Goal: Information Seeking & Learning: Learn about a topic

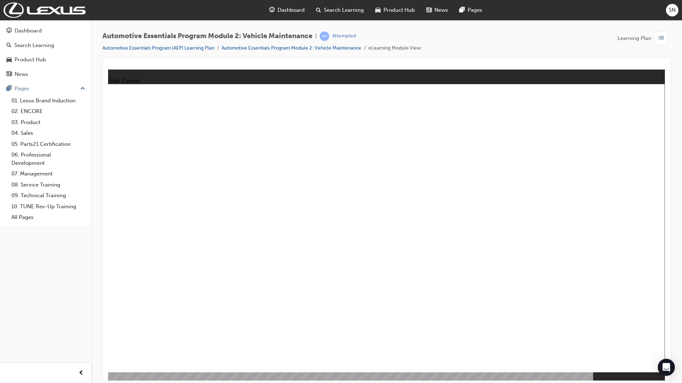
drag, startPoint x: 388, startPoint y: 225, endPoint x: 386, endPoint y: 218, distance: 8.0
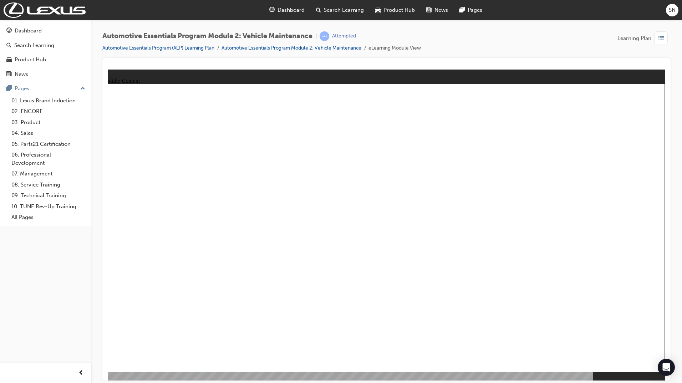
drag, startPoint x: 292, startPoint y: 228, endPoint x: 346, endPoint y: 224, distance: 53.6
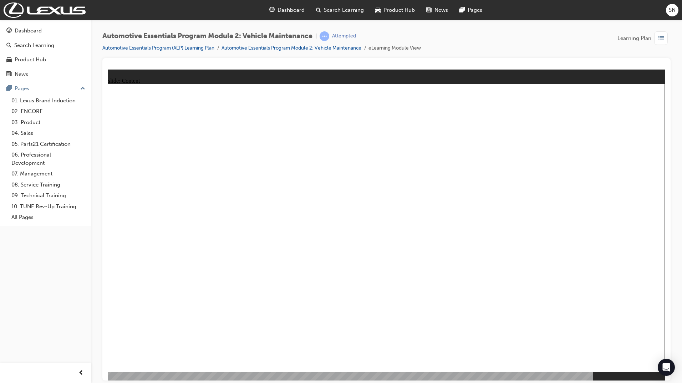
drag, startPoint x: 462, startPoint y: 214, endPoint x: 458, endPoint y: 216, distance: 4.8
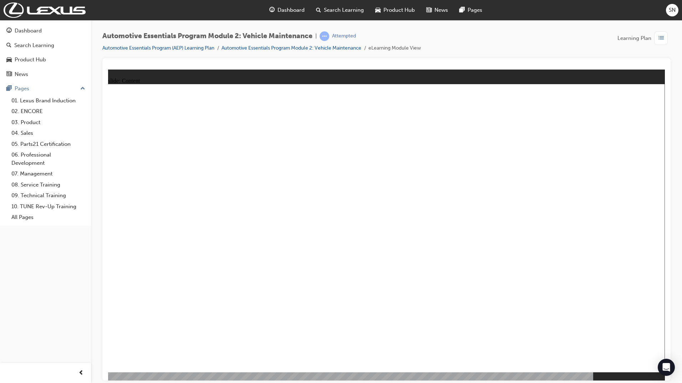
drag, startPoint x: 594, startPoint y: 348, endPoint x: 612, endPoint y: 358, distance: 21.4
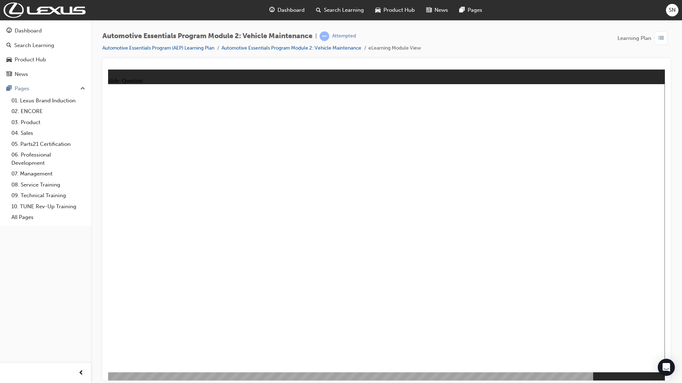
radio input "true"
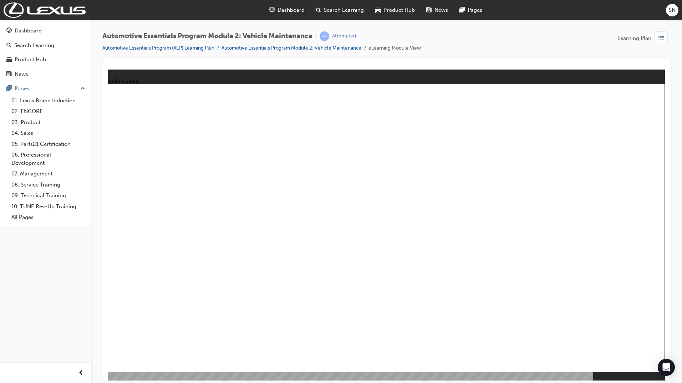
radio input "true"
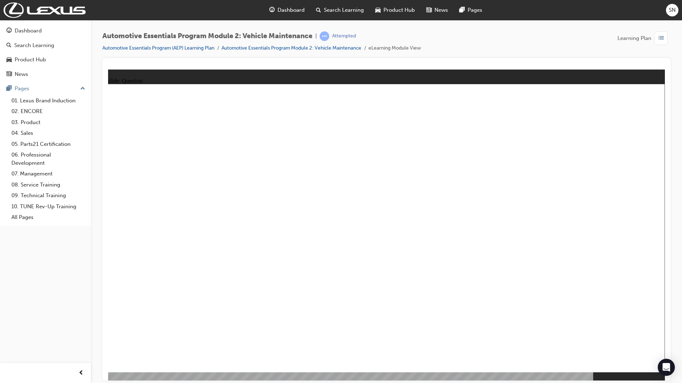
radio input "true"
drag, startPoint x: 388, startPoint y: 272, endPoint x: 387, endPoint y: 284, distance: 12.3
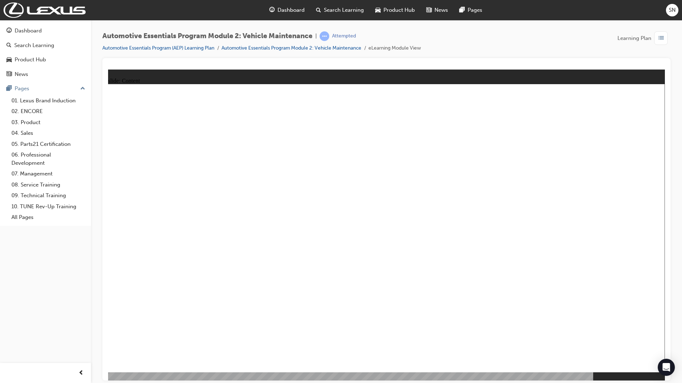
radio input "true"
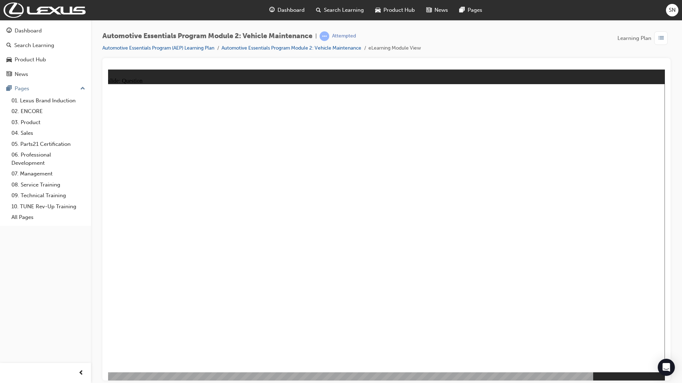
radio input "true"
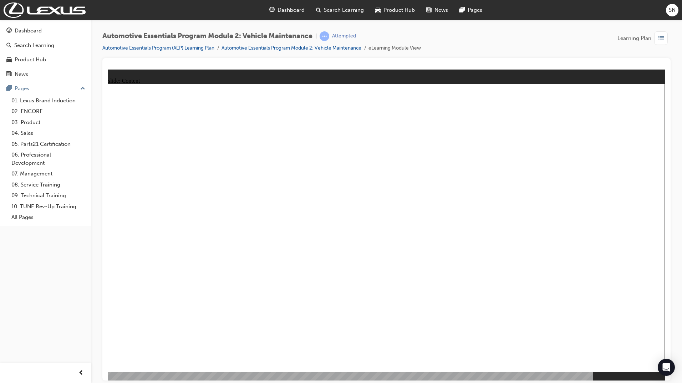
radio input "true"
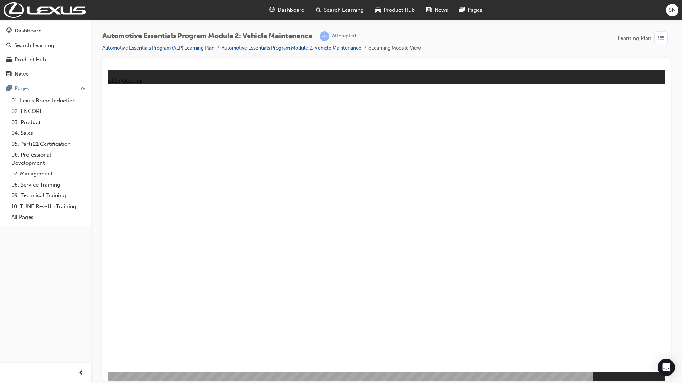
drag, startPoint x: 417, startPoint y: 227, endPoint x: 527, endPoint y: 339, distance: 156.6
radio input "true"
drag, startPoint x: 591, startPoint y: 354, endPoint x: 612, endPoint y: 352, distance: 21.5
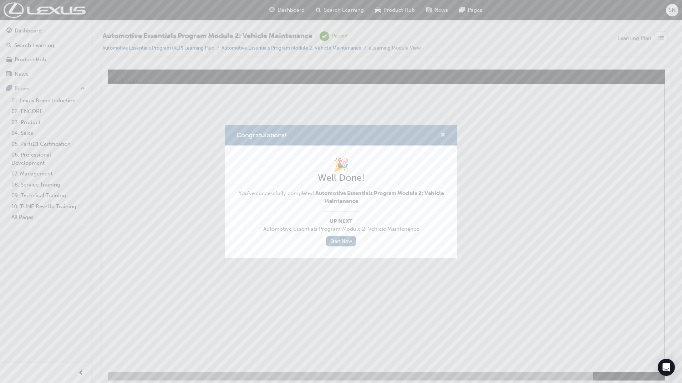
click at [443, 135] on span "cross-icon" at bounding box center [442, 135] width 5 height 6
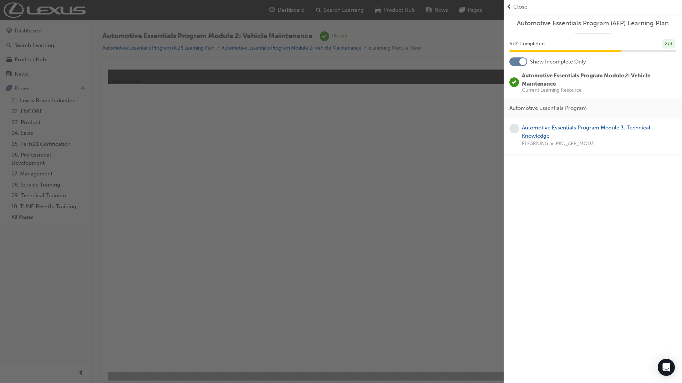
click at [568, 126] on link "Automotive Essentials Program Module 3: Technical Knowledge" at bounding box center [586, 131] width 128 height 15
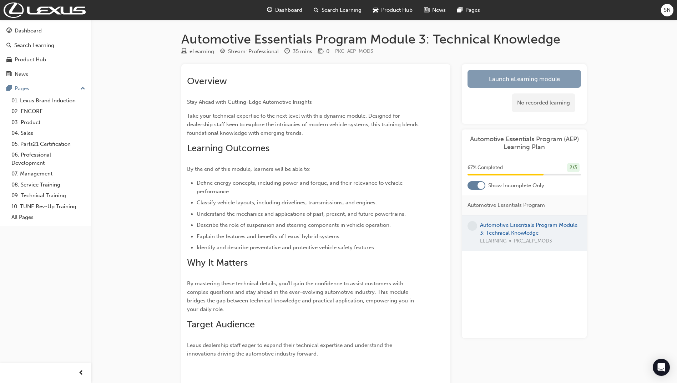
click at [553, 74] on link "Launch eLearning module" at bounding box center [523, 79] width 113 height 18
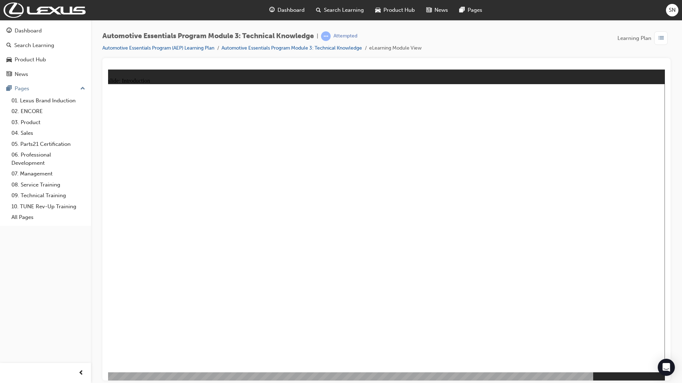
drag, startPoint x: 240, startPoint y: 287, endPoint x: 219, endPoint y: 287, distance: 21.1
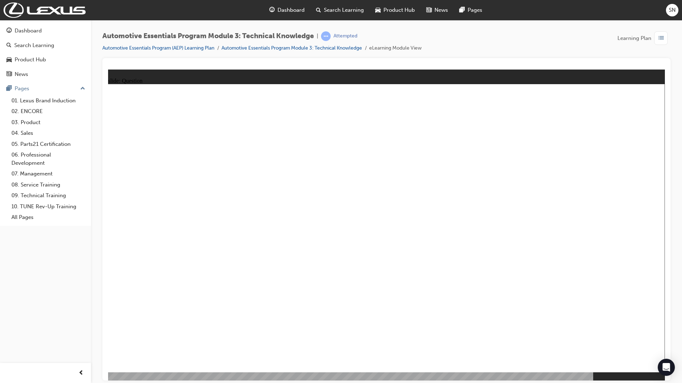
radio input "true"
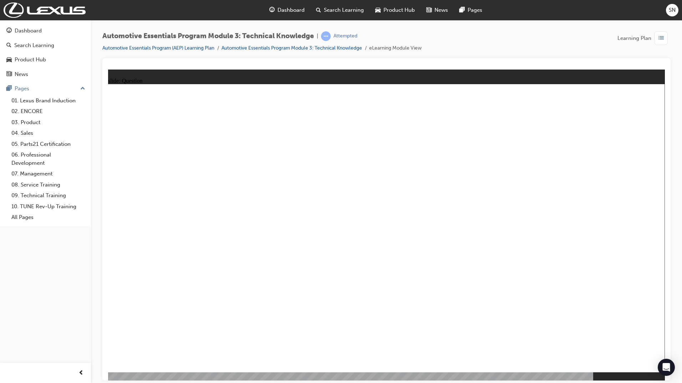
radio input "true"
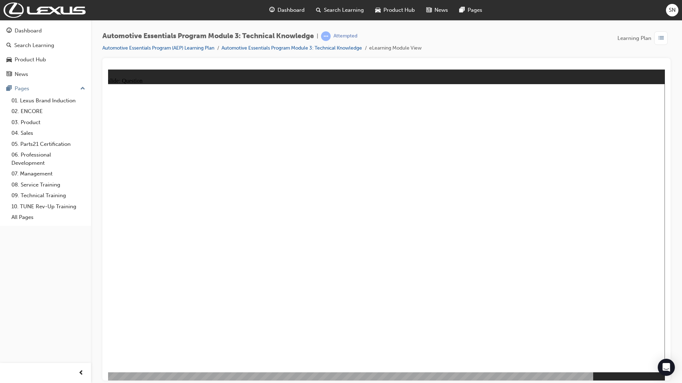
radio input "true"
